Goal: Transaction & Acquisition: Download file/media

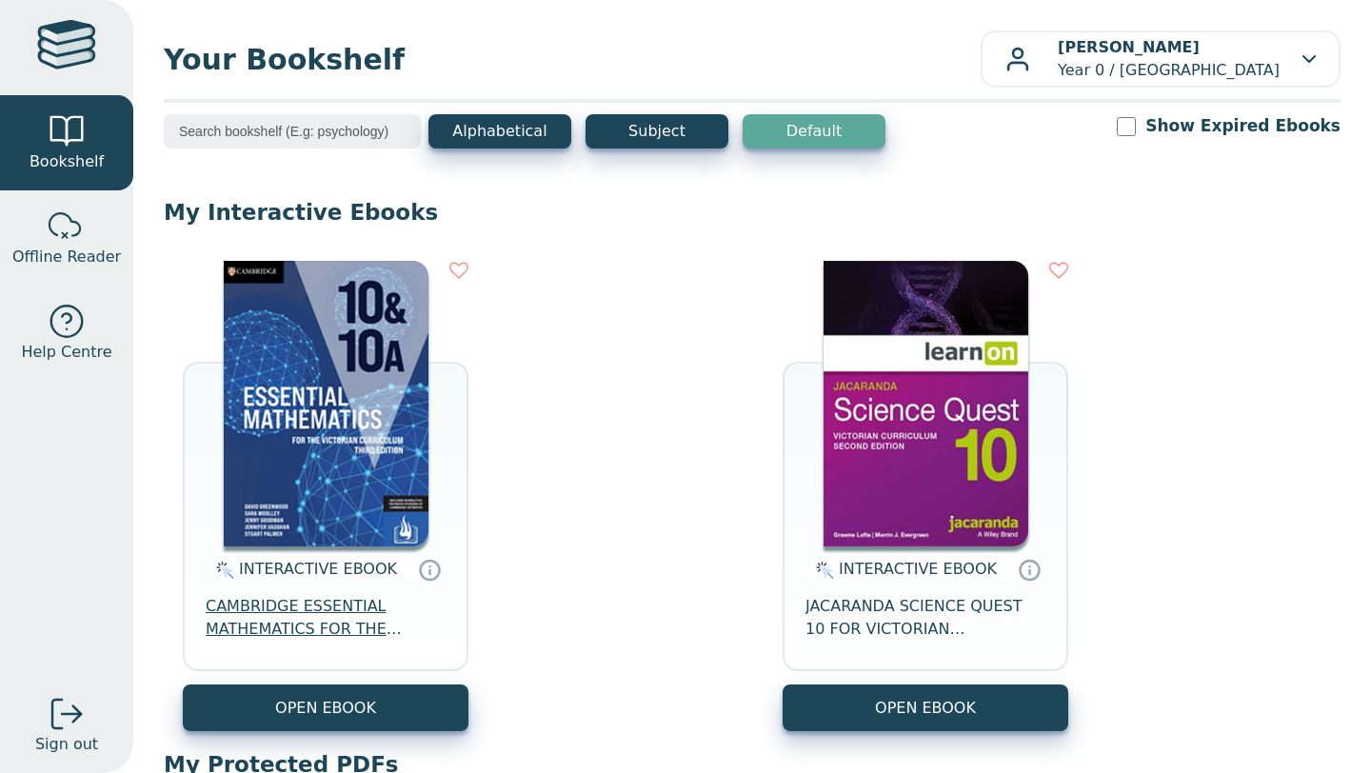
click at [287, 621] on span "CAMBRIDGE ESSENTIAL MATHEMATICS FOR THE VICTORIAN CURRICULUM YEAR 10&10A EBOOK …" at bounding box center [326, 618] width 240 height 46
click at [293, 580] on div "INTERACTIVE EBOOK" at bounding box center [307, 570] width 194 height 24
click at [337, 623] on span "CAMBRIDGE ESSENTIAL MATHEMATICS FOR THE VICTORIAN CURRICULUM YEAR 10&10A EBOOK …" at bounding box center [326, 618] width 240 height 46
click at [342, 618] on span "CAMBRIDGE ESSENTIAL MATHEMATICS FOR THE VICTORIAN CURRICULUM YEAR 10&10A EBOOK …" at bounding box center [326, 618] width 240 height 46
